Goal: Transaction & Acquisition: Book appointment/travel/reservation

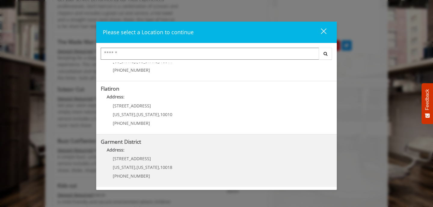
scroll to position [140, 0]
click at [143, 156] on District "Address:" at bounding box center [217, 153] width 232 height 10
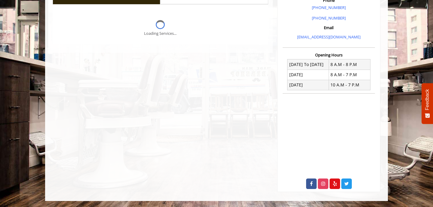
scroll to position [180, 0]
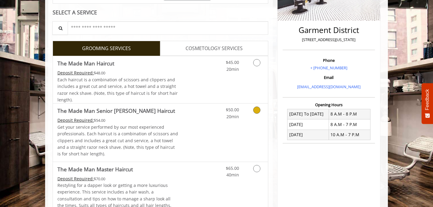
scroll to position [126, 0]
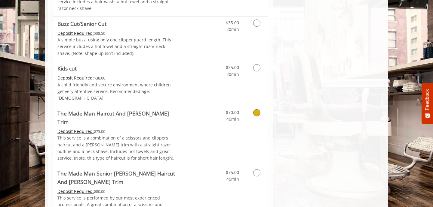
click at [261, 106] on link "Grooming services" at bounding box center [255, 114] width 15 height 17
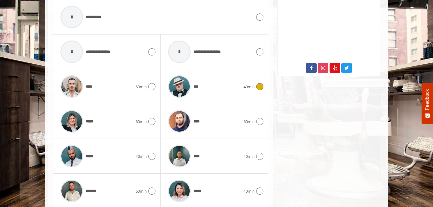
scroll to position [304, 0]
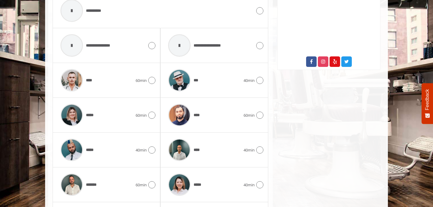
click at [151, 147] on icon at bounding box center [151, 150] width 7 height 7
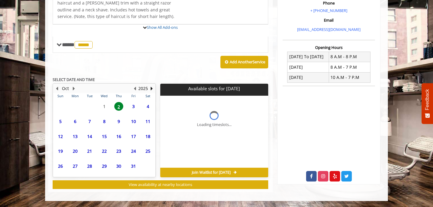
scroll to position [179, 0]
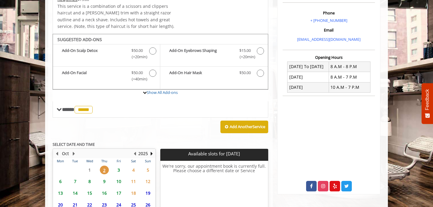
click at [121, 166] on span "3" at bounding box center [118, 170] width 9 height 9
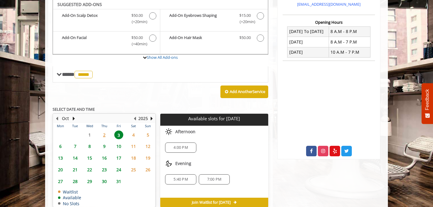
scroll to position [203, 0]
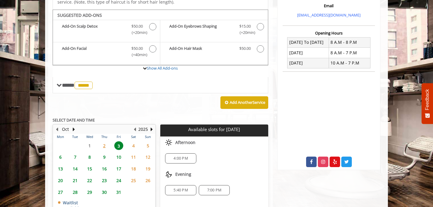
click at [186, 188] on span "5:40 PM" at bounding box center [180, 190] width 14 height 5
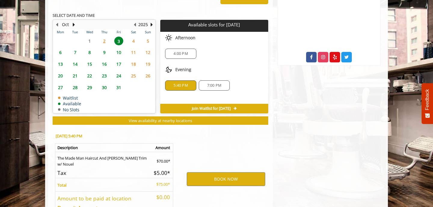
scroll to position [339, 0]
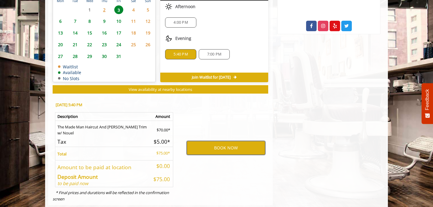
click at [214, 141] on button "BOOK NOW" at bounding box center [226, 148] width 78 height 14
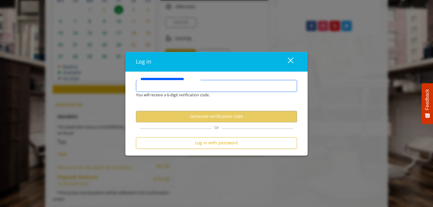
type input "**********"
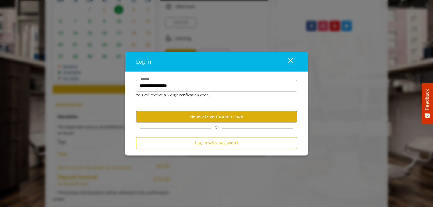
scroll to position [0, 0]
click at [229, 115] on button "Generate verification code" at bounding box center [216, 117] width 161 height 12
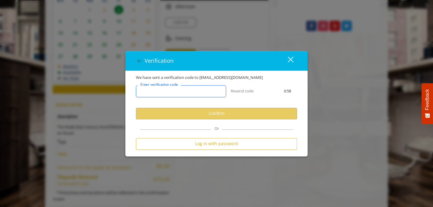
click at [200, 87] on input "Enter verification code" at bounding box center [181, 91] width 90 height 12
click at [167, 88] on input "Enter verification code" at bounding box center [181, 91] width 90 height 12
click at [160, 92] on input "Enter verification code" at bounding box center [181, 91] width 90 height 12
click at [168, 91] on input "Enter verification code" at bounding box center [181, 91] width 90 height 12
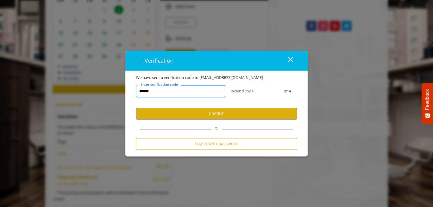
type input "******"
click at [205, 115] on button "Confirm" at bounding box center [216, 114] width 161 height 12
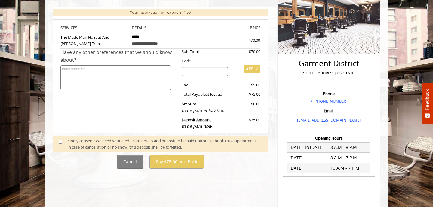
scroll to position [103, 0]
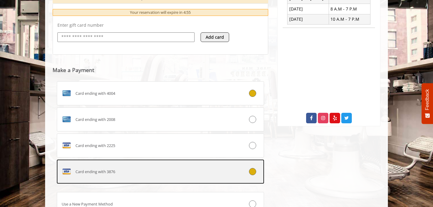
click at [162, 167] on div "Card ending with 3876" at bounding box center [143, 172] width 172 height 10
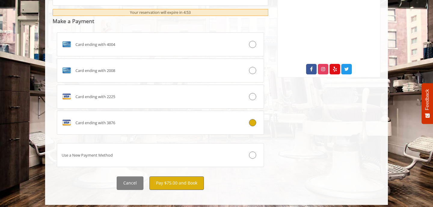
click at [177, 179] on button "Pay $75.00 and Book" at bounding box center [176, 184] width 54 height 14
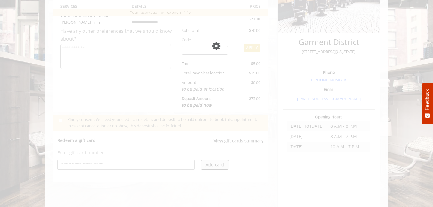
scroll to position [119, 0]
